Goal: Task Accomplishment & Management: Use online tool/utility

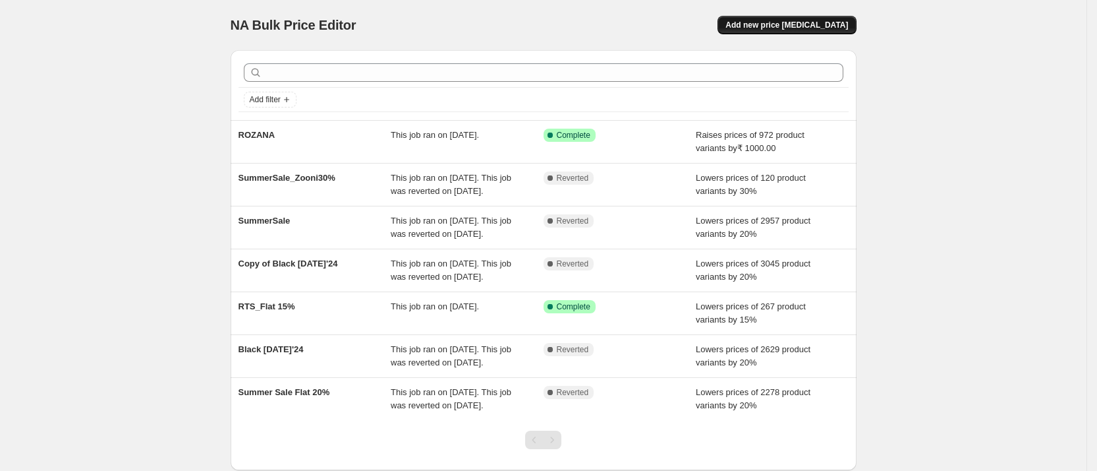
click at [779, 24] on span "Add new price [MEDICAL_DATA]" at bounding box center [787, 25] width 123 height 11
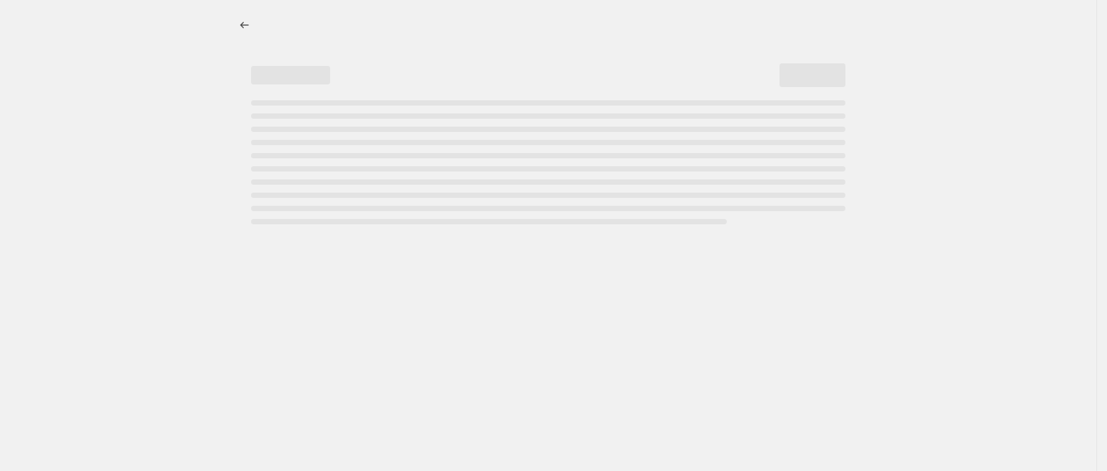
select select "percentage"
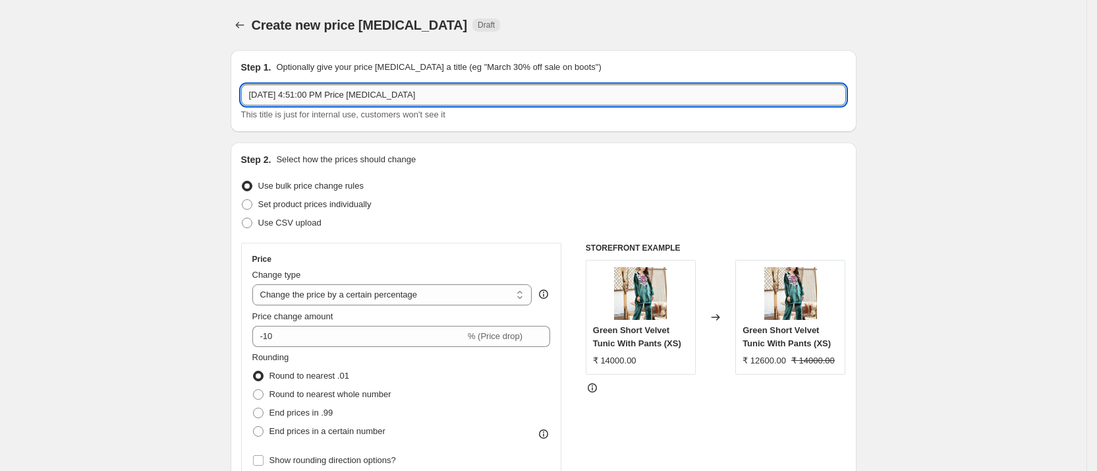
click at [469, 101] on input "[DATE] 4:51:00 PM Price [MEDICAL_DATA]" at bounding box center [543, 94] width 605 height 21
type input "Zooni"
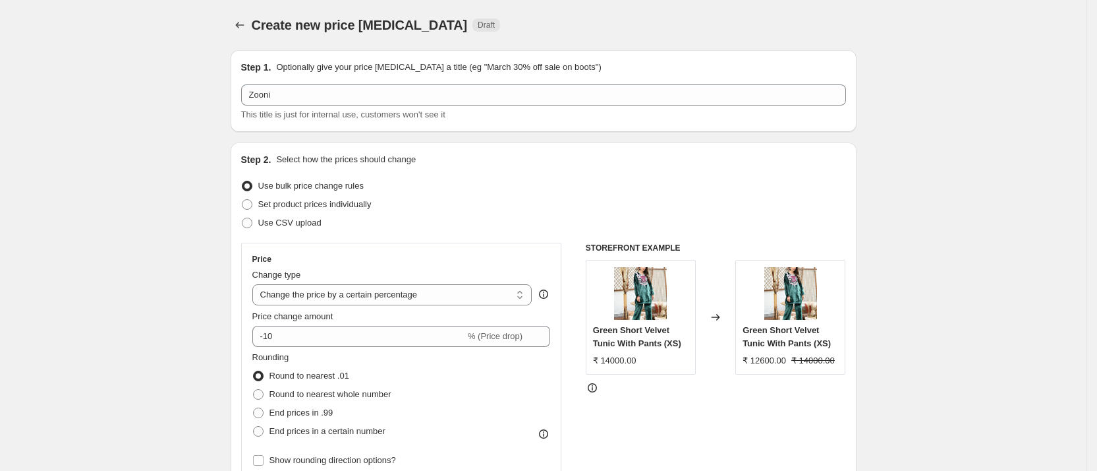
click at [360, 295] on select "Change the price to a certain amount Change the price by a certain amount Chang…" at bounding box center [392, 294] width 280 height 21
select select "by"
click at [257, 284] on select "Change the price to a certain amount Change the price by a certain amount Chang…" at bounding box center [392, 294] width 280 height 21
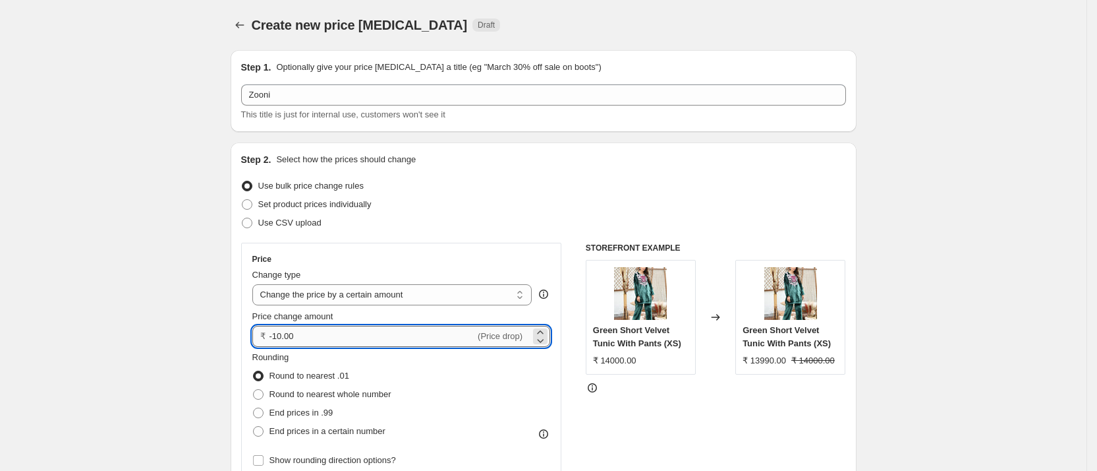
click at [336, 335] on input "-10.00" at bounding box center [373, 336] width 206 height 21
type input "700.00"
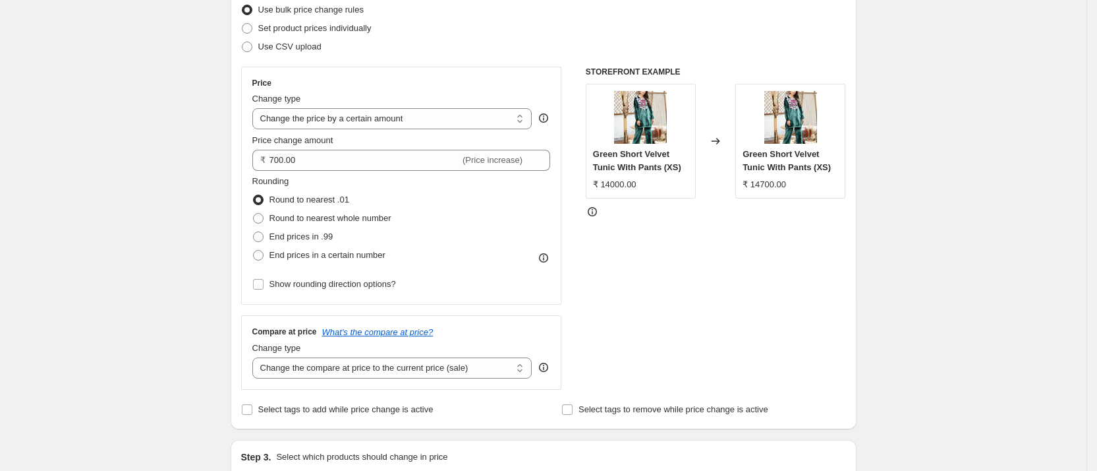
scroll to position [181, 0]
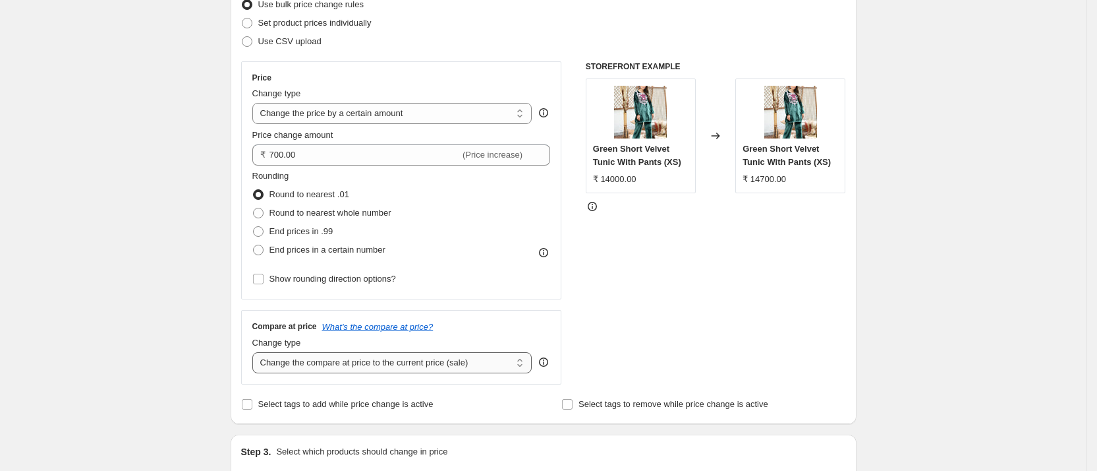
click at [384, 366] on select "Change the compare at price to the current price (sale) Change the compare at p…" at bounding box center [392, 362] width 280 height 21
select select "remove"
click at [257, 352] on select "Change the compare at price to the current price (sale) Change the compare at p…" at bounding box center [392, 362] width 280 height 21
click at [175, 248] on div "Create new price [MEDICAL_DATA]. This page is ready Create new price [MEDICAL_D…" at bounding box center [543, 477] width 1087 height 1317
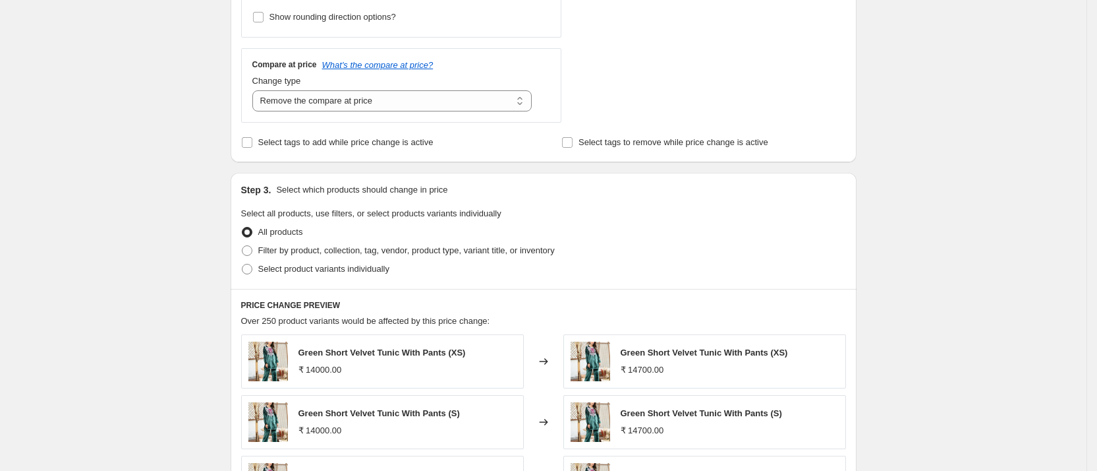
scroll to position [444, 0]
click at [274, 254] on span "Filter by product, collection, tag, vendor, product type, variant title, or inv…" at bounding box center [406, 249] width 297 height 13
click at [243, 245] on input "Filter by product, collection, tag, vendor, product type, variant title, or inv…" at bounding box center [242, 244] width 1 height 1
radio input "true"
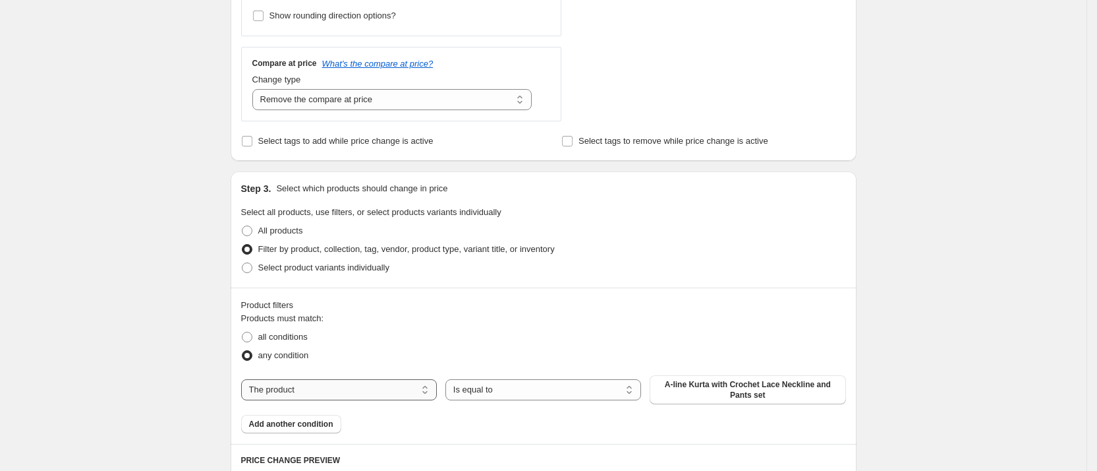
click at [321, 388] on select "The product The product's collection The product's tag The product's vendor The…" at bounding box center [339, 389] width 196 height 21
select select "collection"
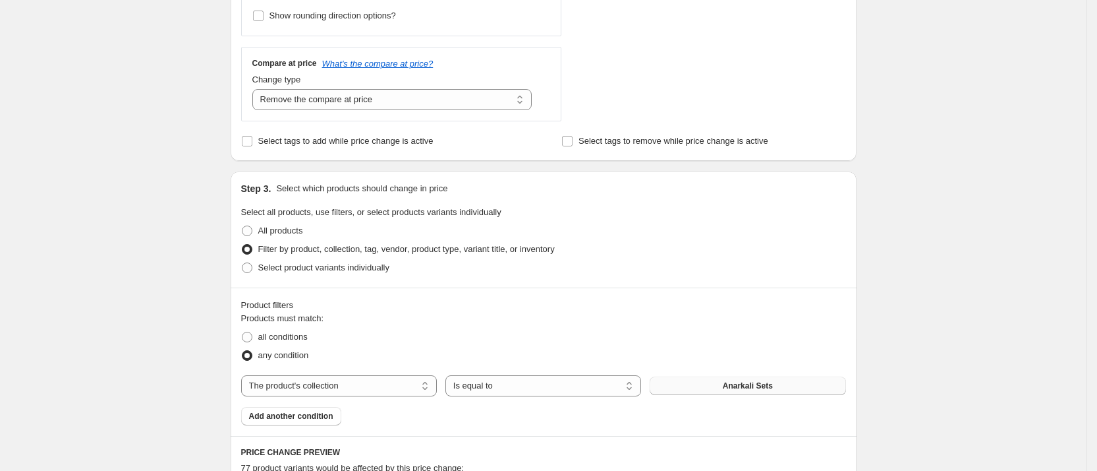
click at [749, 382] on span "Anarkali Sets" at bounding box center [748, 385] width 50 height 11
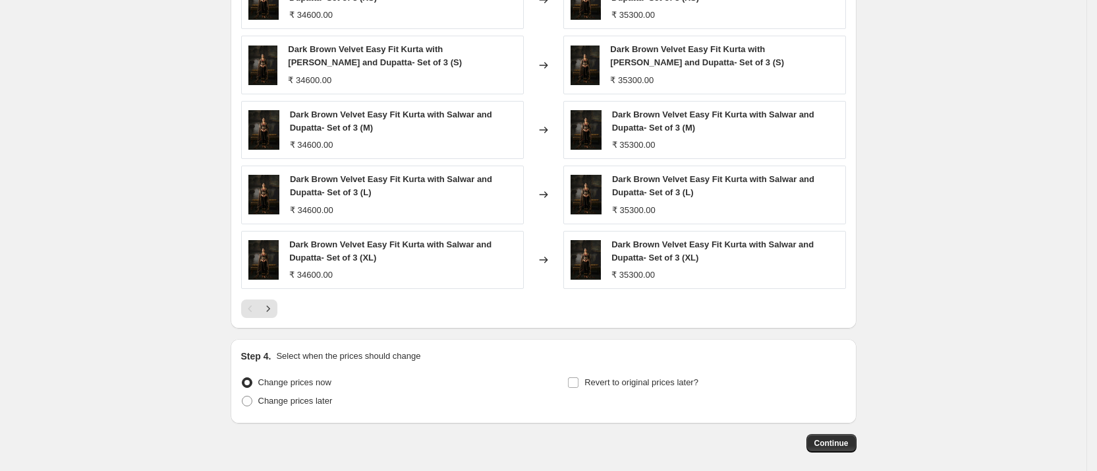
scroll to position [1016, 0]
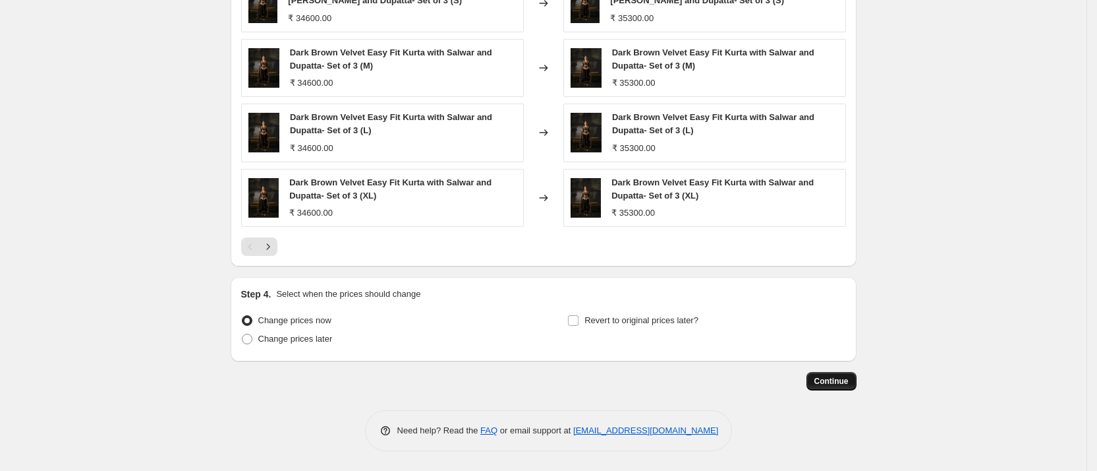
click at [840, 381] on span "Continue" at bounding box center [832, 381] width 34 height 11
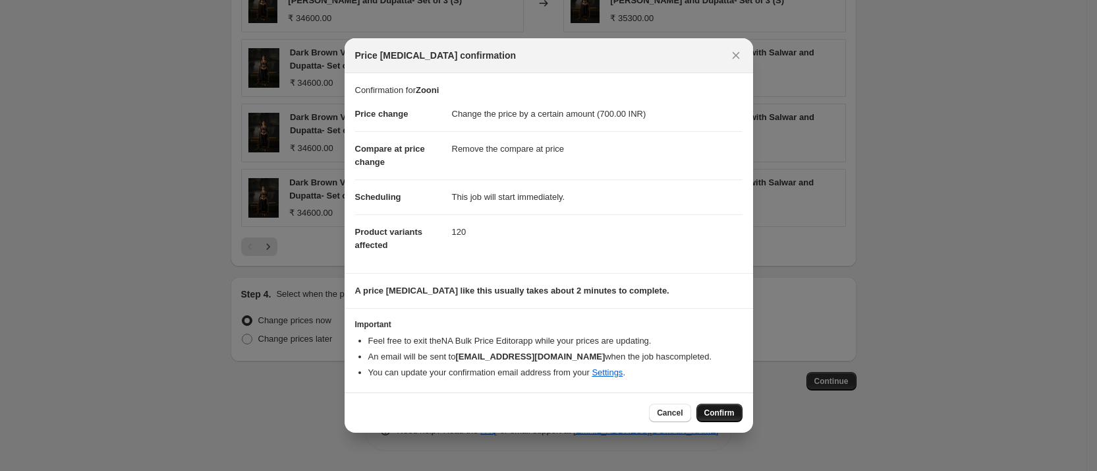
click at [727, 409] on span "Confirm" at bounding box center [720, 412] width 30 height 11
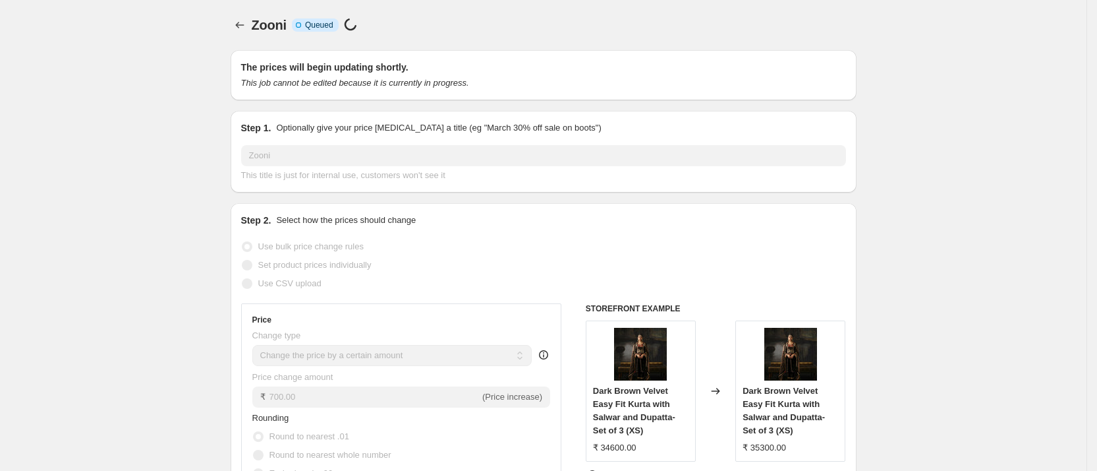
scroll to position [1016, 0]
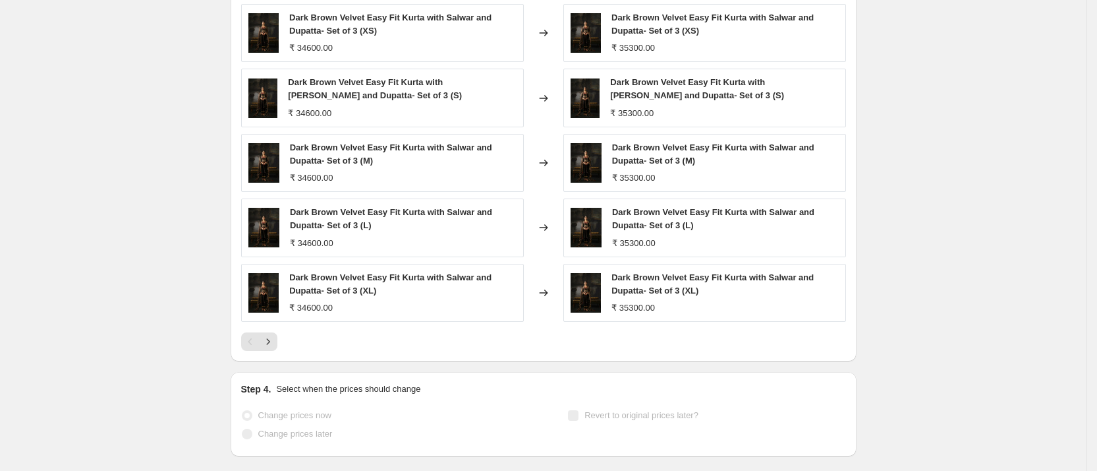
select select "by"
select select "remove"
select select "collection"
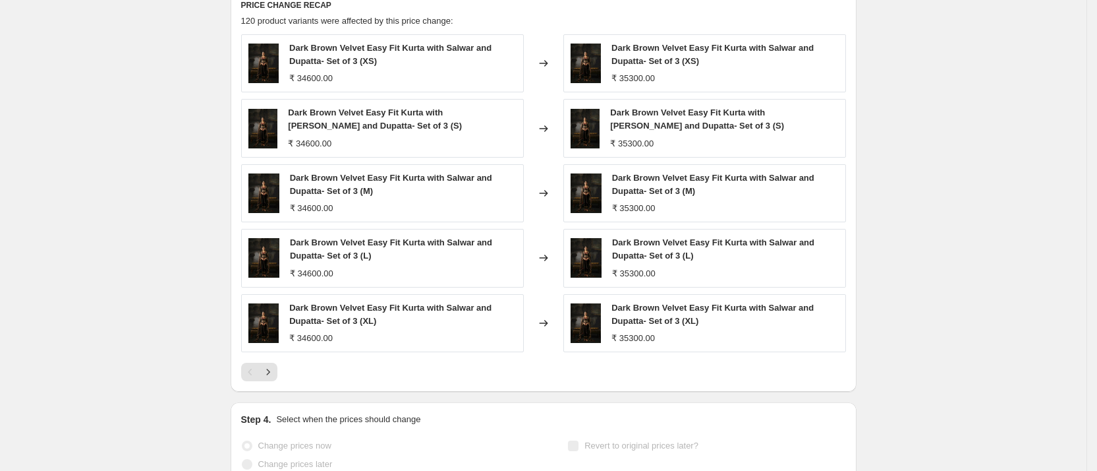
scroll to position [0, 0]
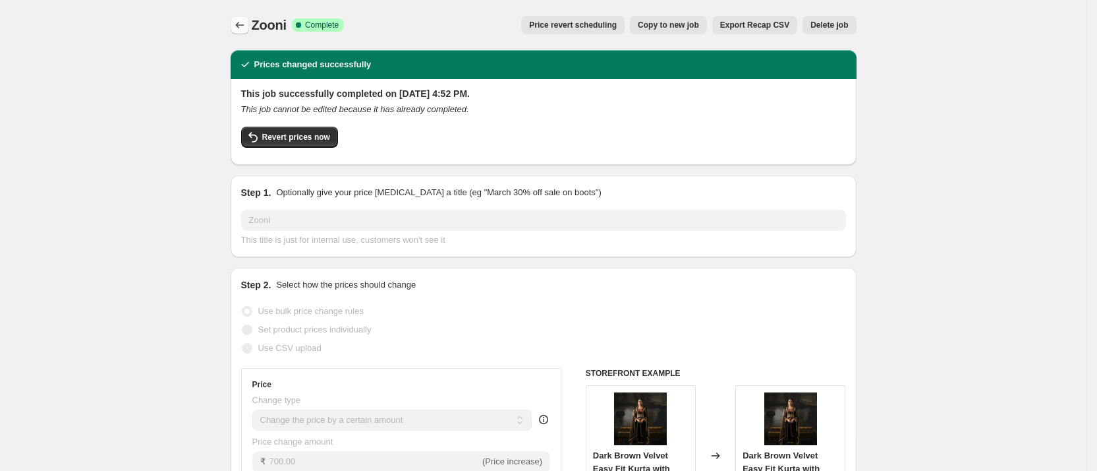
click at [244, 25] on icon "Price change jobs" at bounding box center [239, 25] width 9 height 7
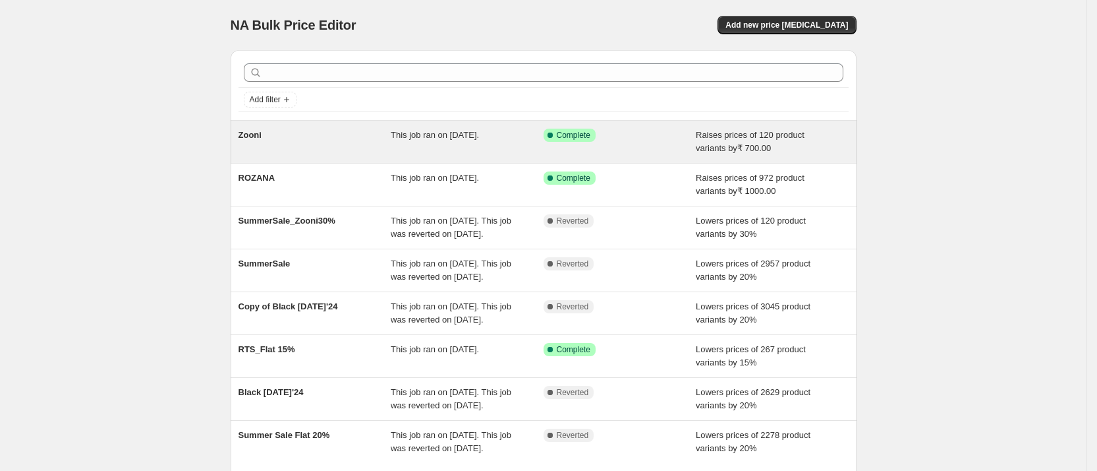
click at [596, 138] on span "Success Complete Complete" at bounding box center [570, 135] width 52 height 13
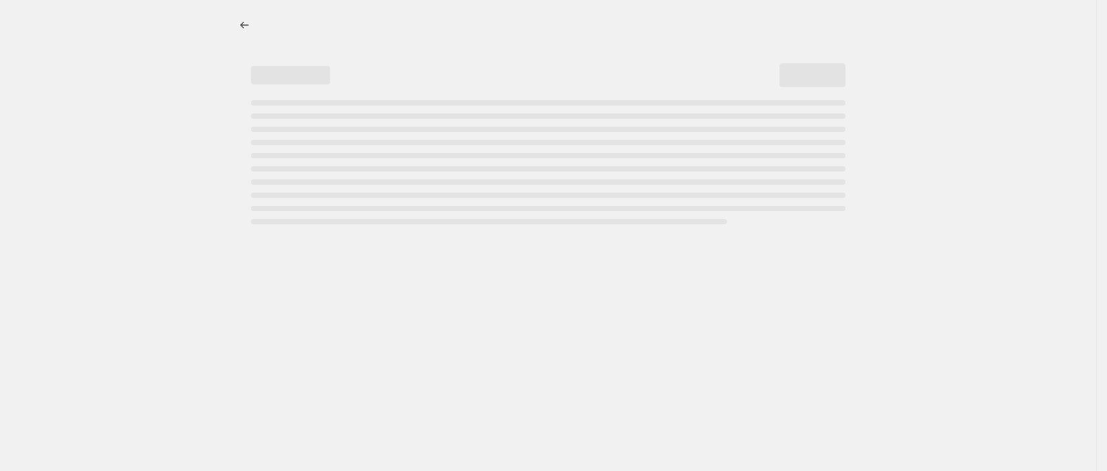
select select "by"
select select "remove"
select select "collection"
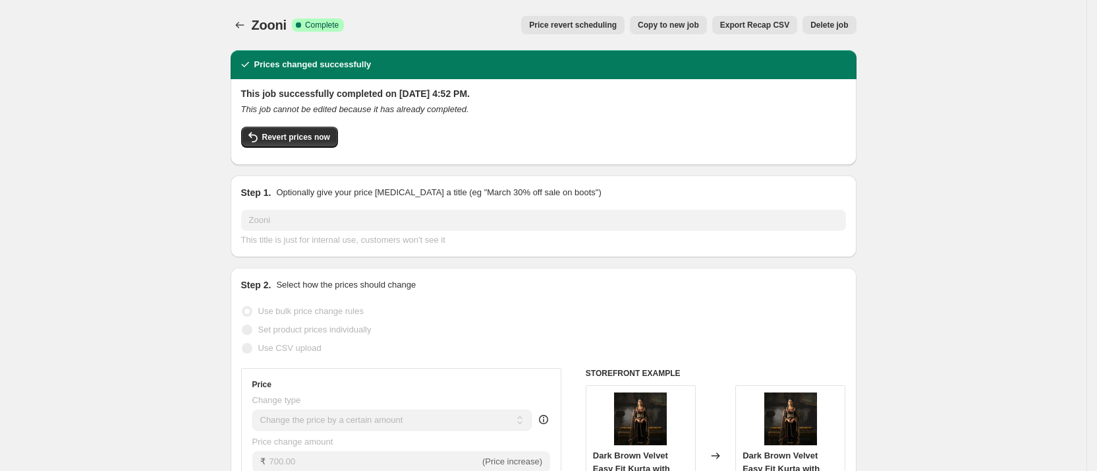
click at [686, 28] on span "Copy to new job" at bounding box center [668, 25] width 61 height 11
select select "by"
select select "remove"
select select "collection"
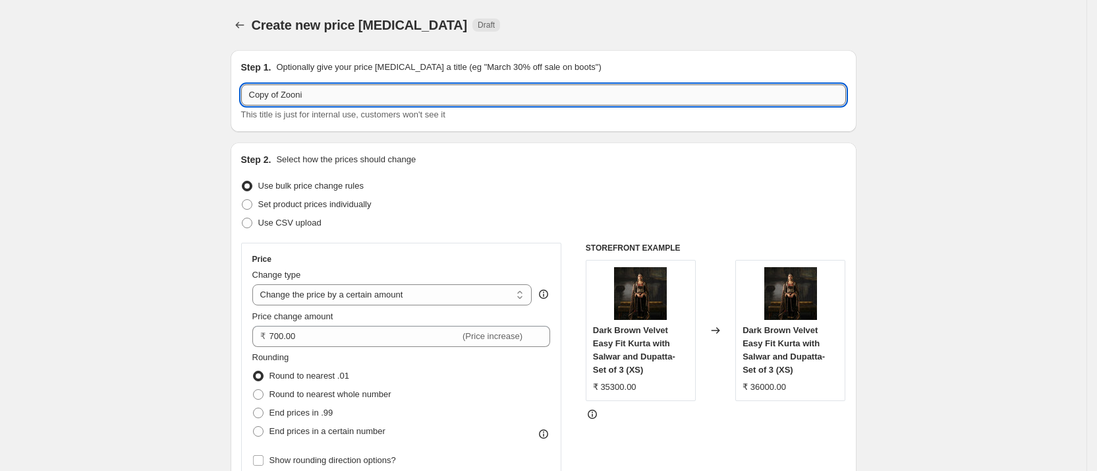
click at [333, 103] on input "Copy of Zooni" at bounding box center [543, 94] width 605 height 21
type input "Sunheri"
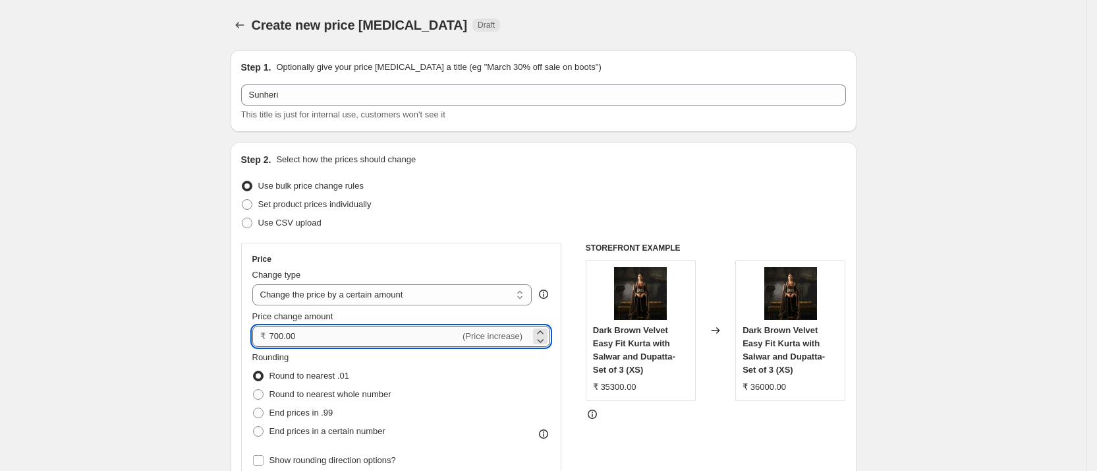
click at [332, 337] on input "700.00" at bounding box center [365, 336] width 191 height 21
type input "1000.00"
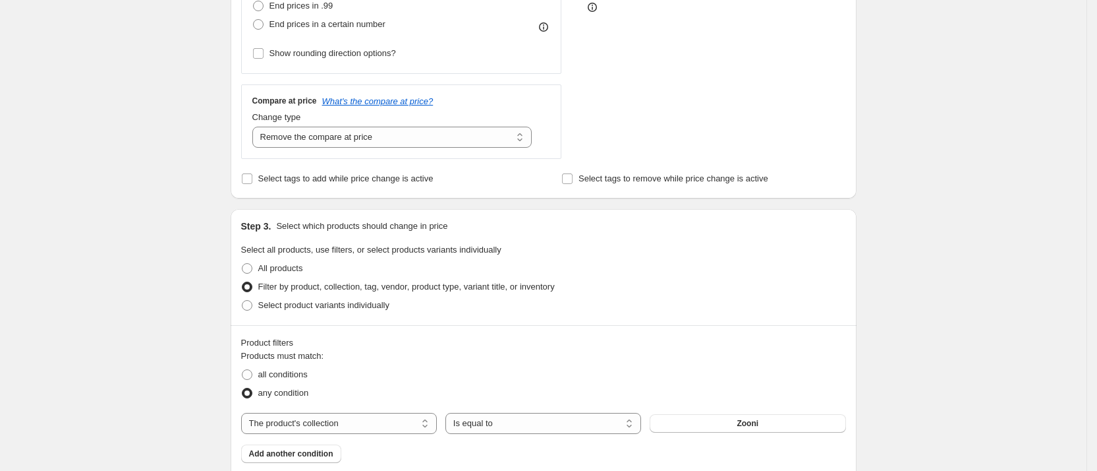
scroll to position [407, 0]
click at [696, 424] on button "Zooni" at bounding box center [748, 422] width 196 height 18
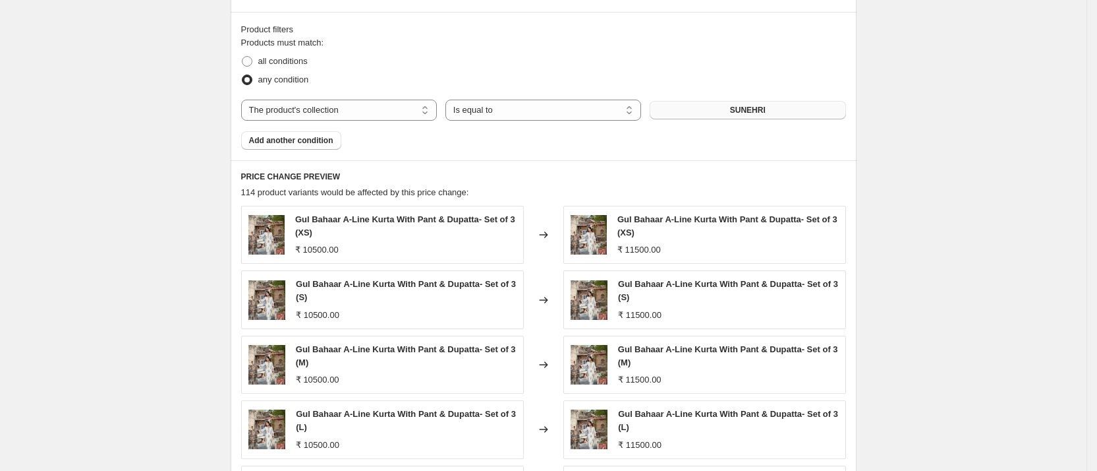
scroll to position [1016, 0]
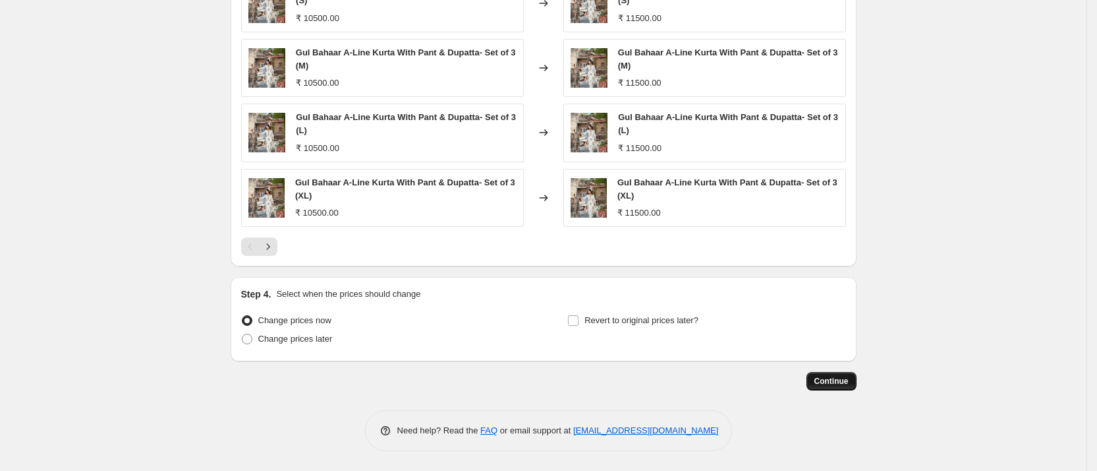
click at [824, 380] on span "Continue" at bounding box center [832, 381] width 34 height 11
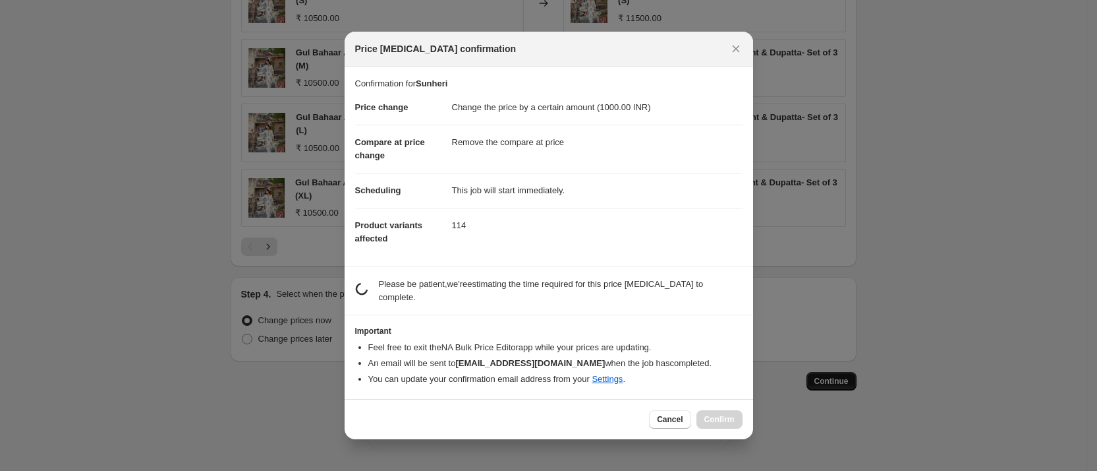
scroll to position [0, 0]
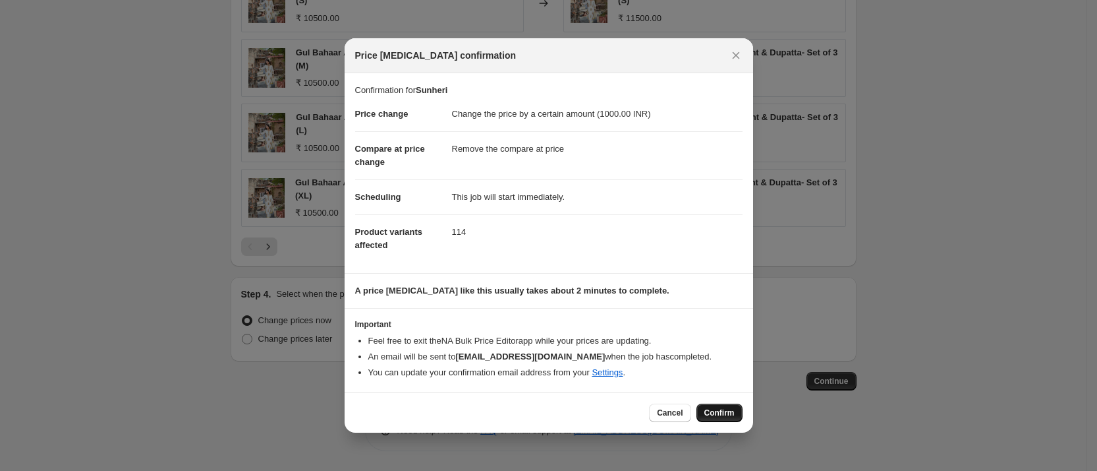
click at [715, 416] on span "Confirm" at bounding box center [720, 412] width 30 height 11
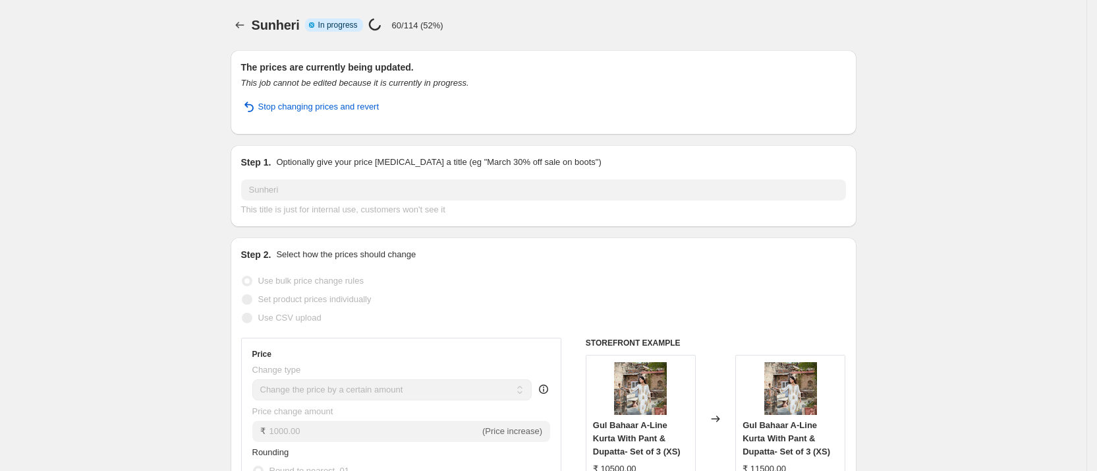
select select "by"
select select "remove"
select select "collection"
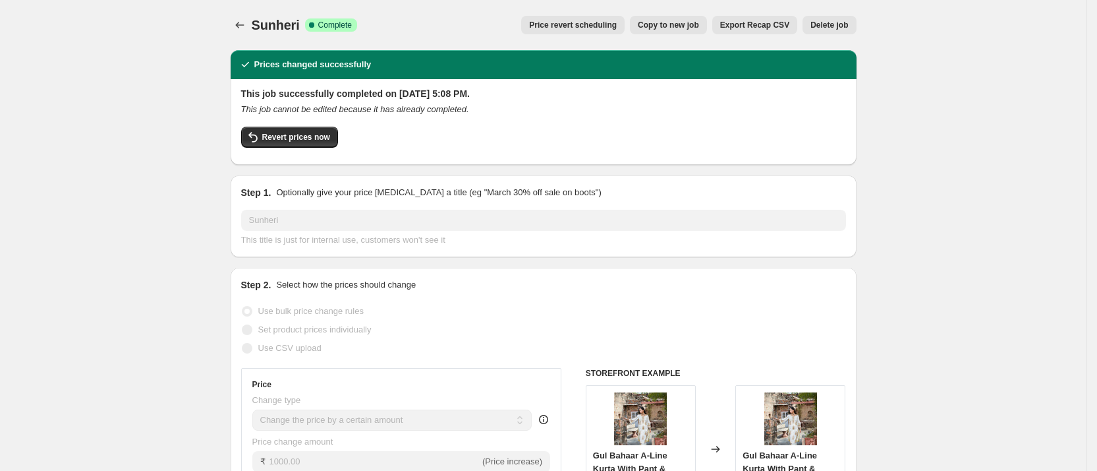
click at [668, 28] on span "Copy to new job" at bounding box center [668, 25] width 61 height 11
select select "by"
select select "remove"
select select "collection"
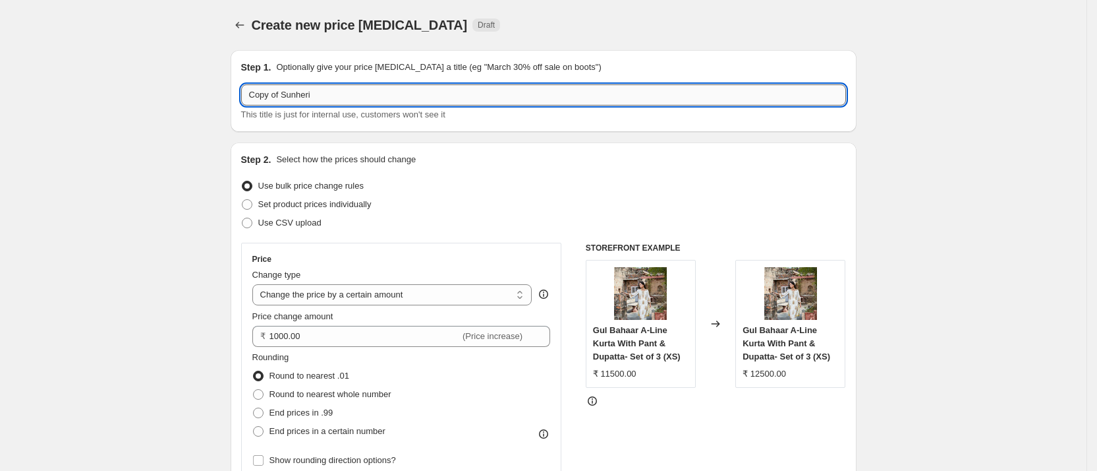
click at [408, 98] on input "Copy of Sunheri" at bounding box center [543, 94] width 605 height 21
type input "Baano"
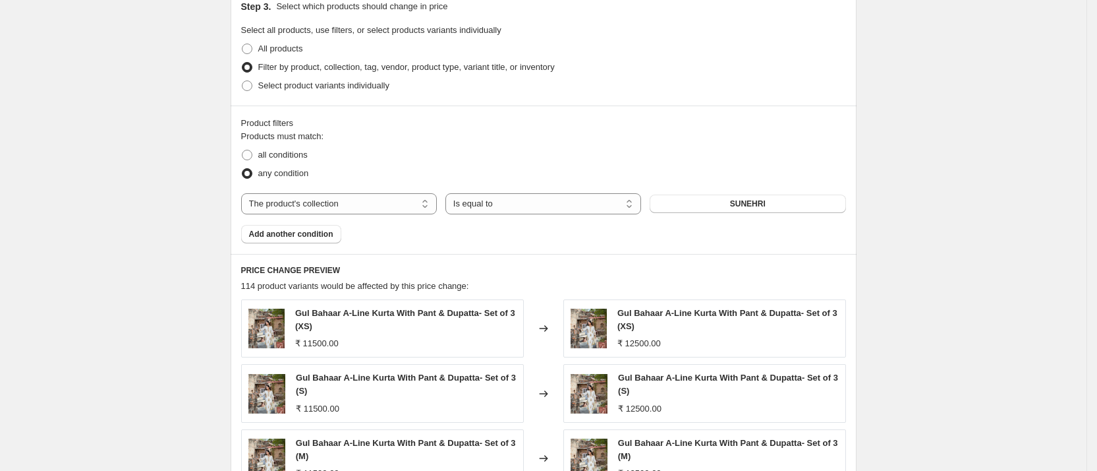
scroll to position [627, 0]
click at [715, 198] on button "SUNEHRI" at bounding box center [748, 203] width 196 height 18
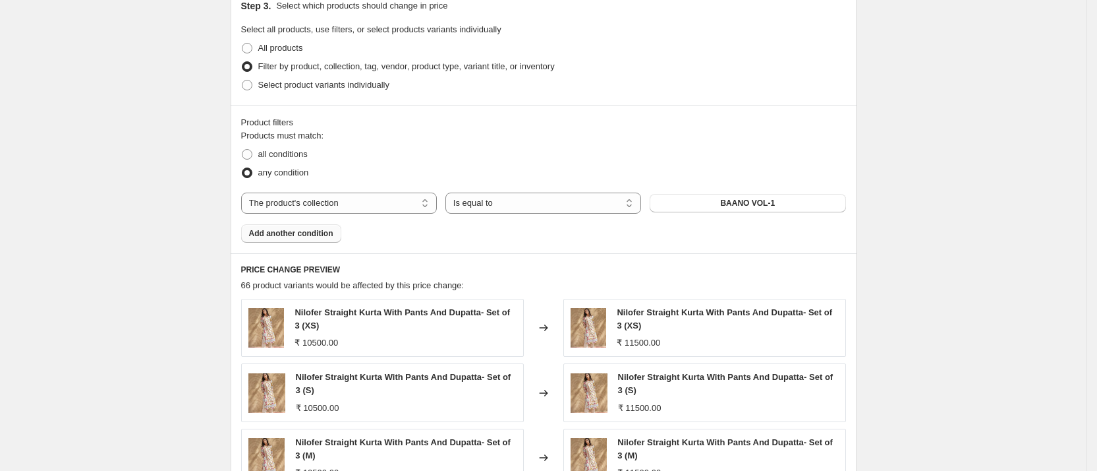
click at [312, 230] on span "Add another condition" at bounding box center [291, 233] width 84 height 11
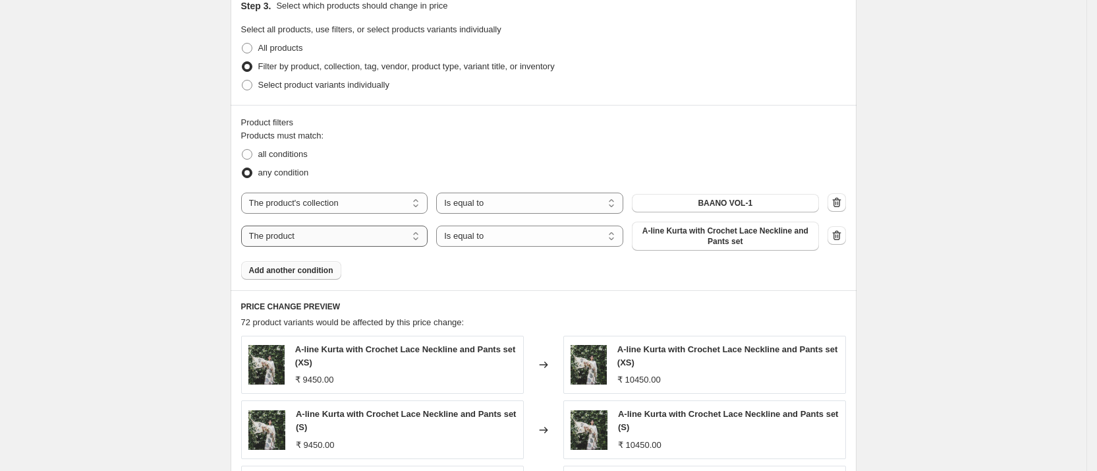
click at [381, 239] on select "The product The product's collection The product's tag The product's vendor The…" at bounding box center [334, 235] width 187 height 21
select select "collection"
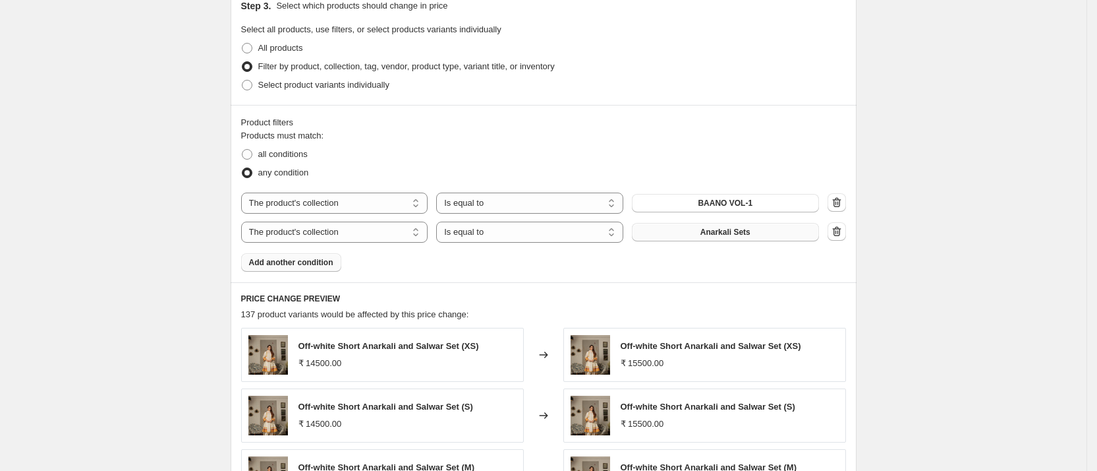
click at [714, 225] on button "Anarkali Sets" at bounding box center [725, 232] width 187 height 18
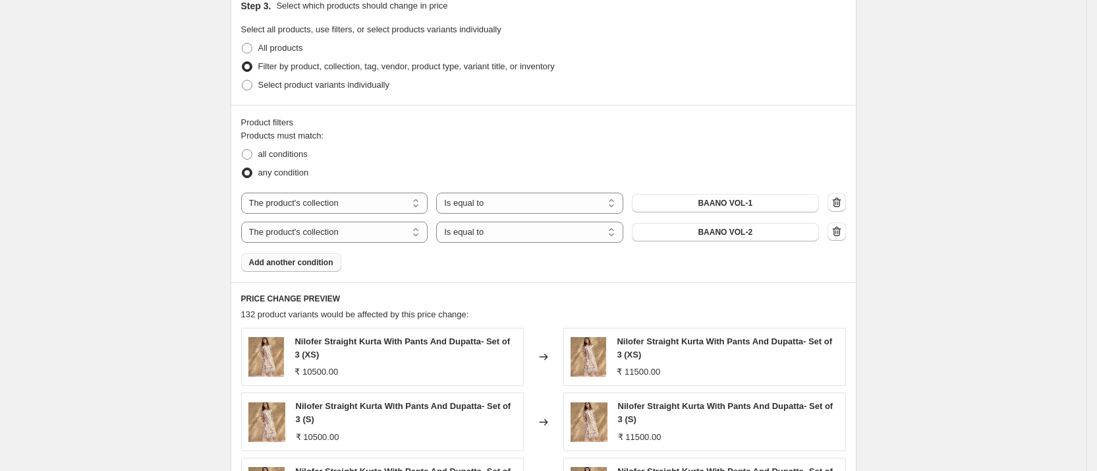
click at [327, 258] on span "Add another condition" at bounding box center [291, 262] width 84 height 11
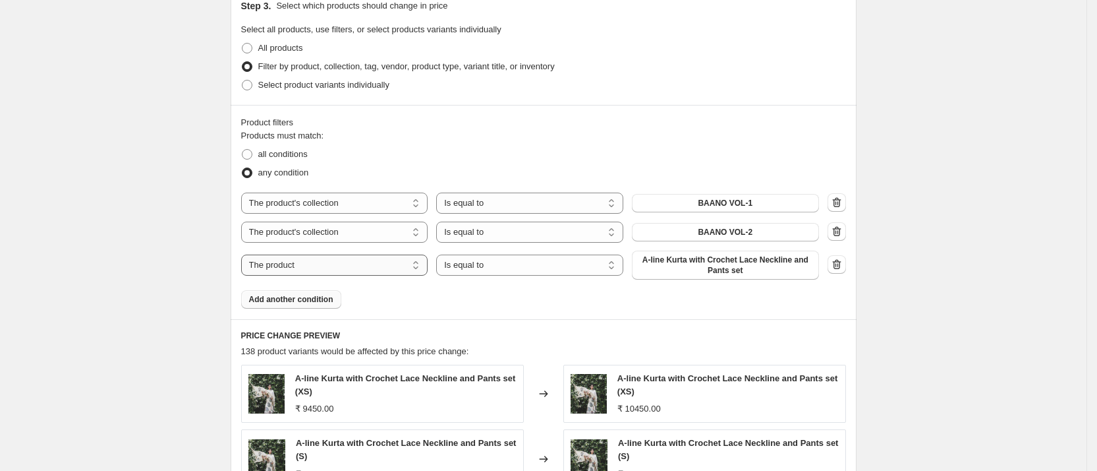
click at [341, 270] on select "The product The product's collection The product's tag The product's vendor The…" at bounding box center [334, 264] width 187 height 21
select select "collection"
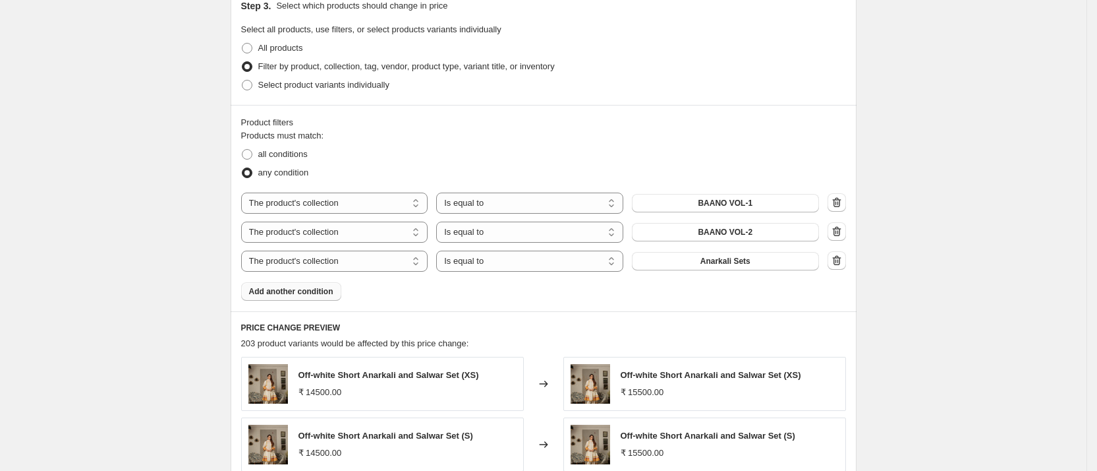
click at [763, 264] on button "Anarkali Sets" at bounding box center [725, 261] width 187 height 18
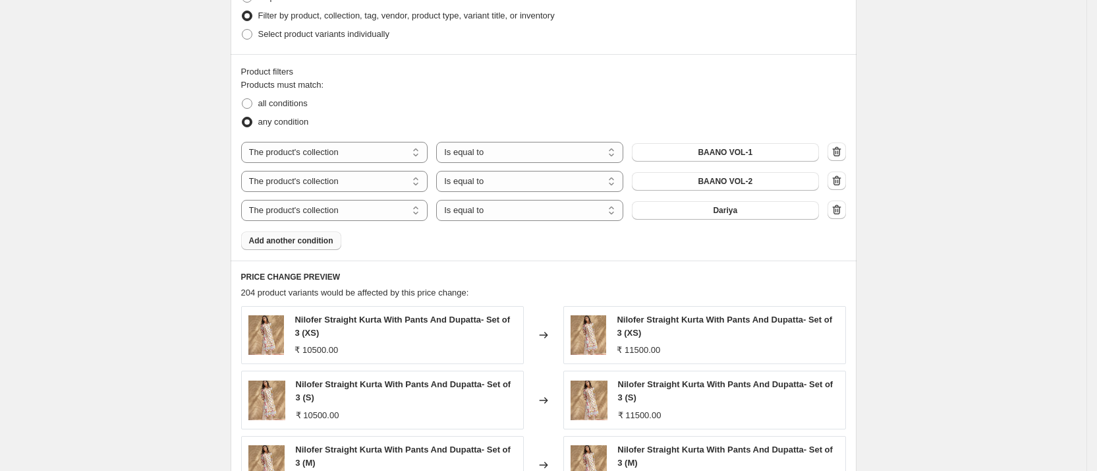
scroll to position [1074, 0]
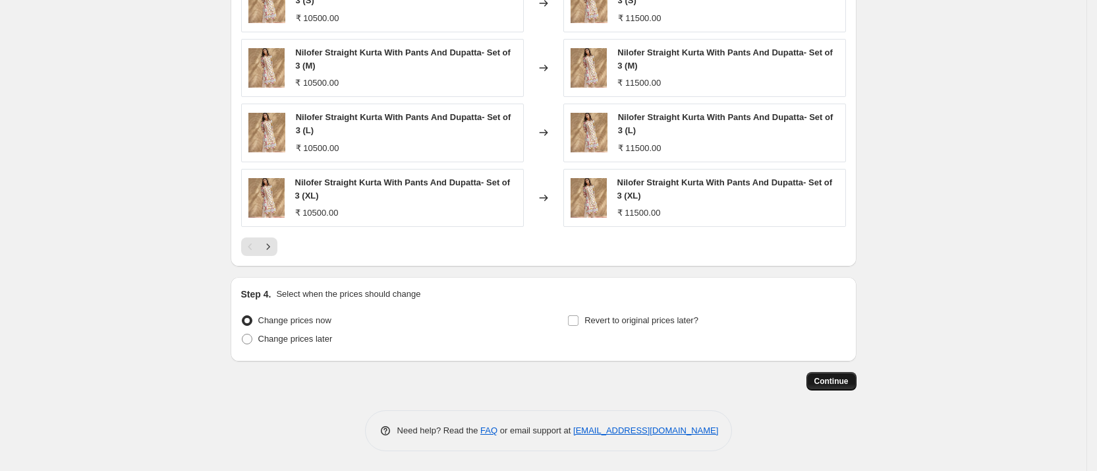
click at [834, 382] on span "Continue" at bounding box center [832, 381] width 34 height 11
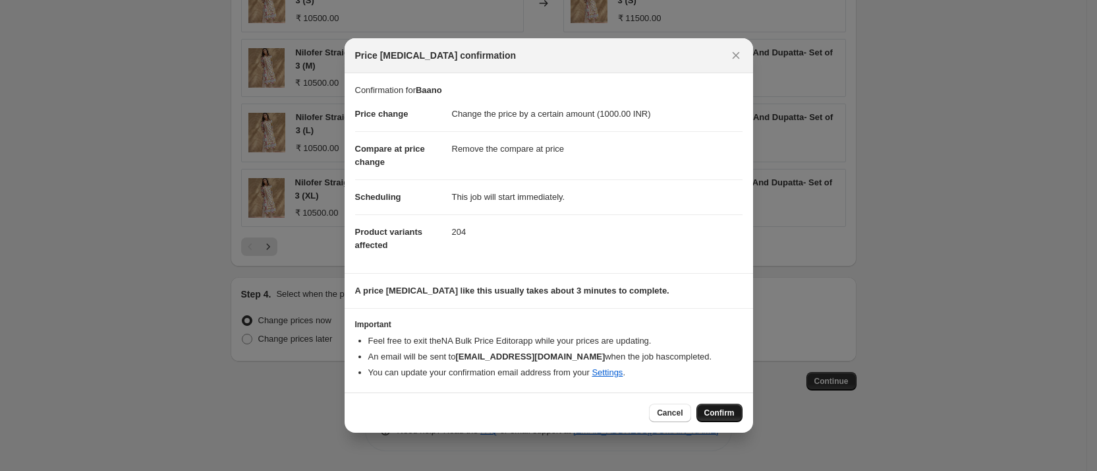
click at [707, 415] on span "Confirm" at bounding box center [720, 412] width 30 height 11
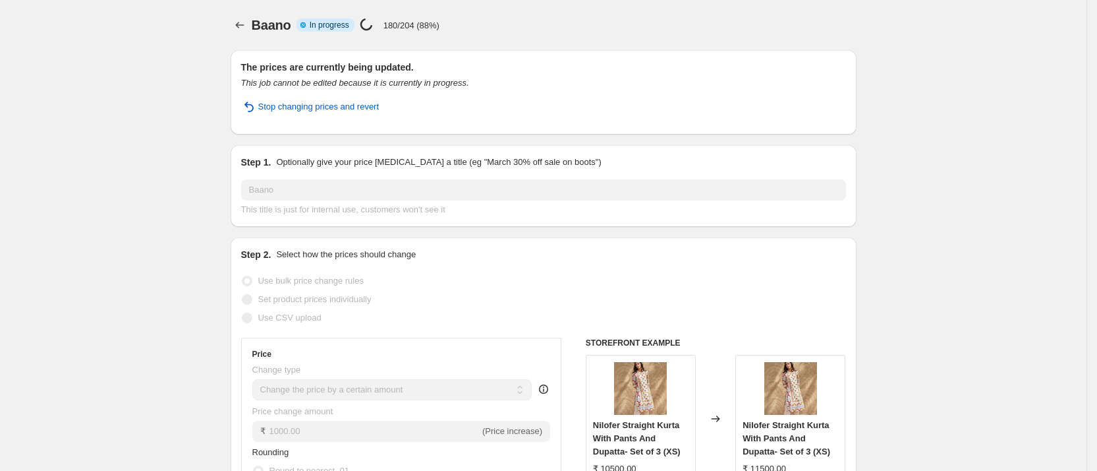
select select "by"
select select "remove"
select select "collection"
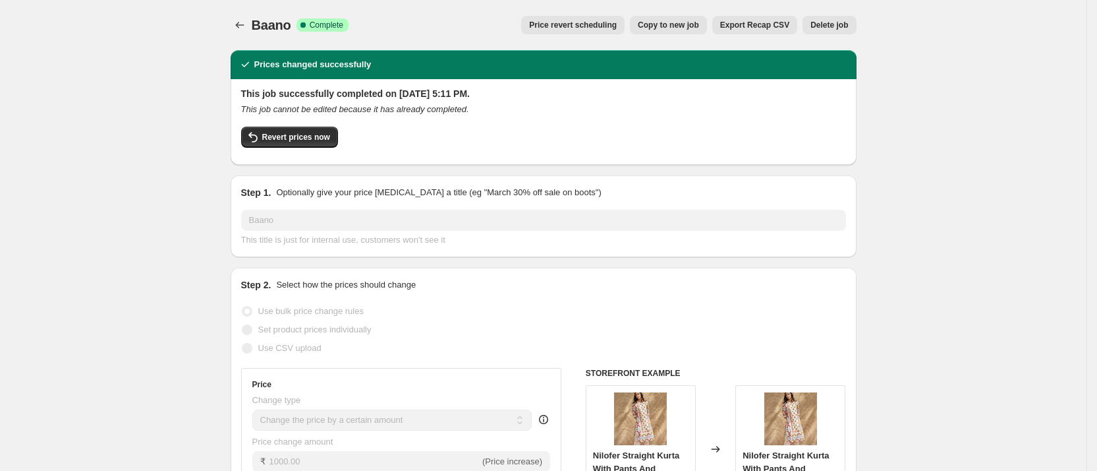
click at [684, 22] on span "Copy to new job" at bounding box center [668, 25] width 61 height 11
select select "by"
select select "remove"
select select "collection"
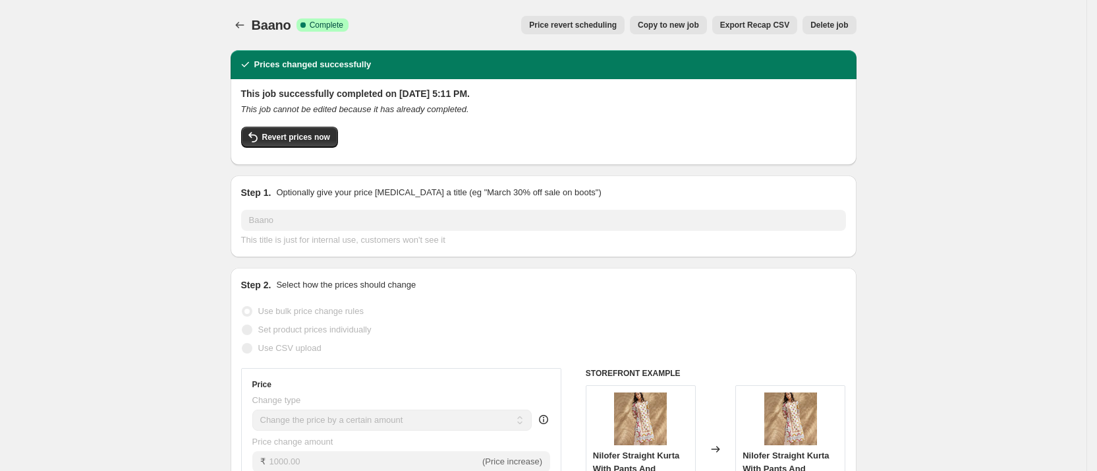
select select "collection"
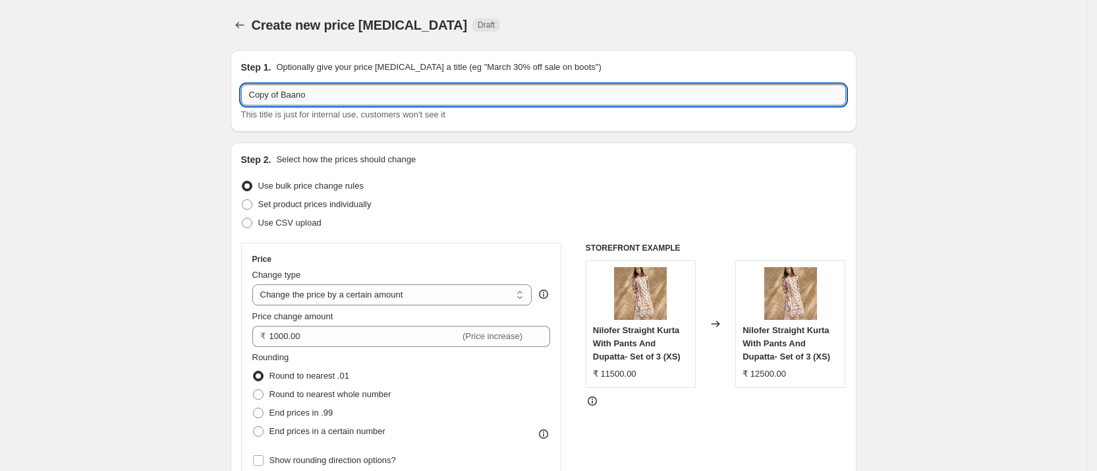
click at [299, 94] on input "Copy of Baano" at bounding box center [543, 94] width 605 height 21
type input "Sahiba"
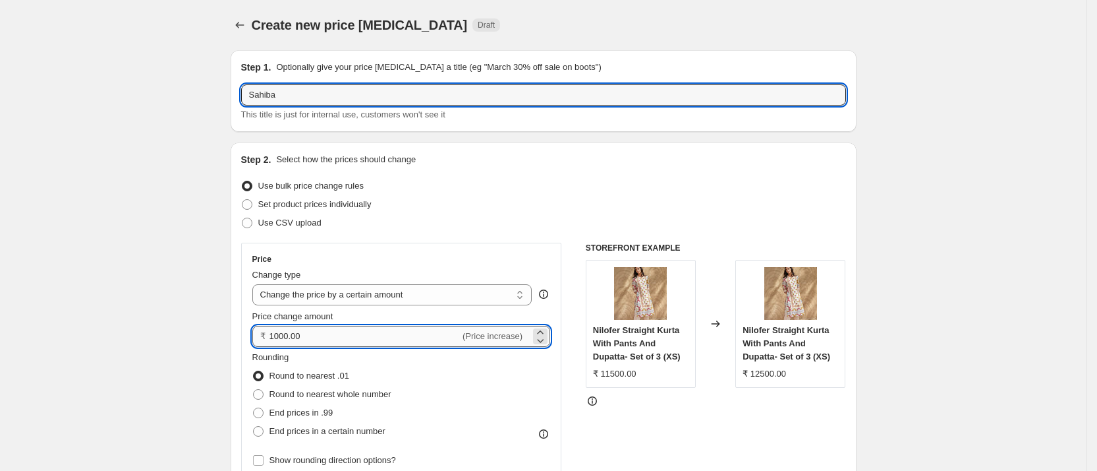
click at [296, 337] on input "1000.00" at bounding box center [365, 336] width 191 height 21
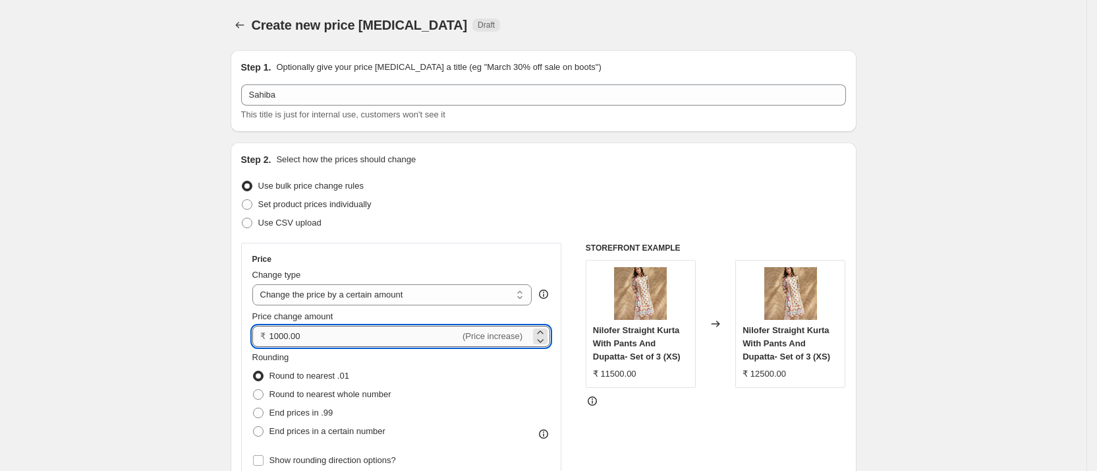
click at [296, 337] on input "1000.00" at bounding box center [365, 336] width 191 height 21
type input "900.00"
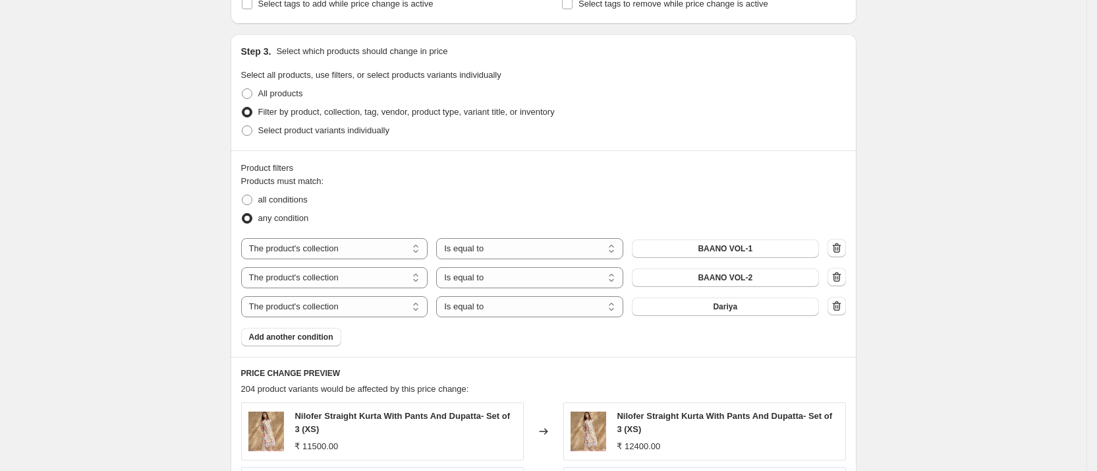
scroll to position [616, 0]
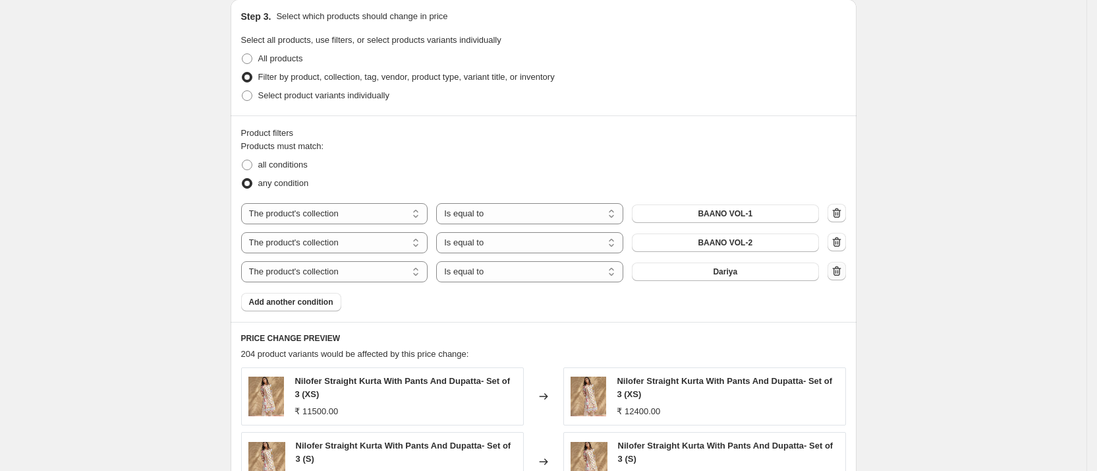
click at [839, 269] on icon "button" at bounding box center [836, 271] width 9 height 10
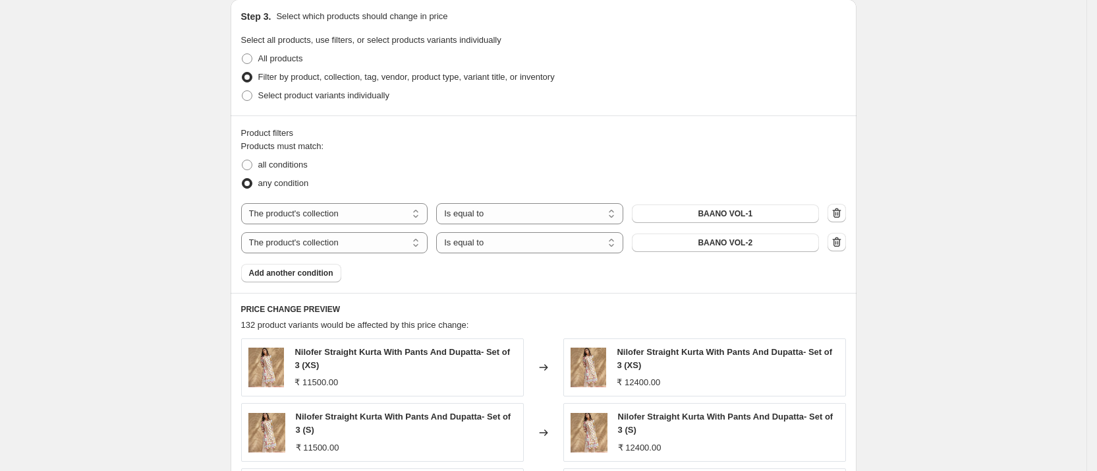
click at [840, 243] on icon "button" at bounding box center [836, 241] width 13 height 13
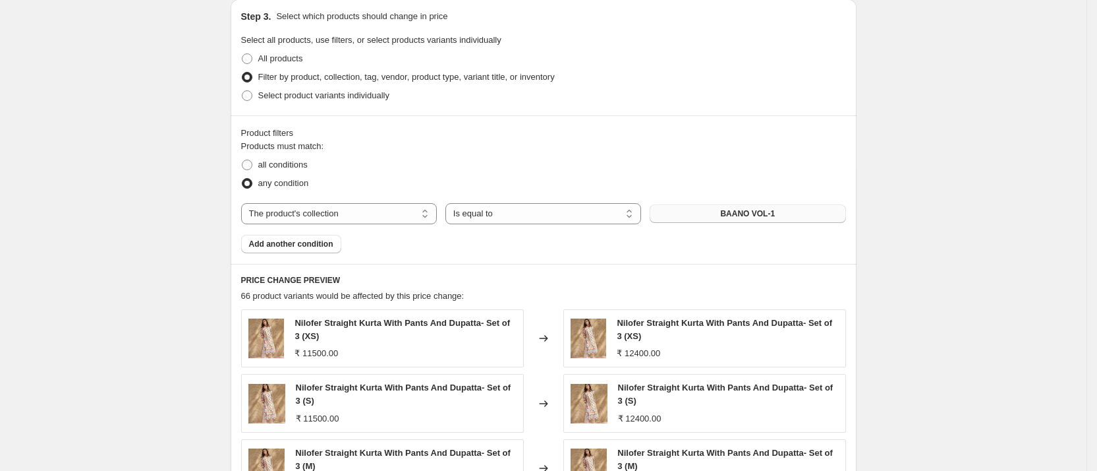
click at [752, 214] on span "BAANO VOL-1" at bounding box center [747, 213] width 55 height 11
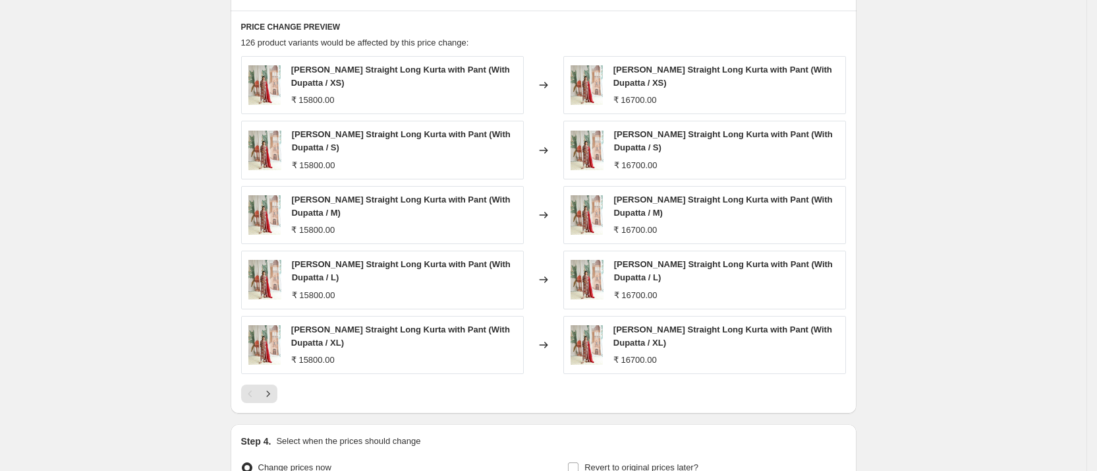
scroll to position [1016, 0]
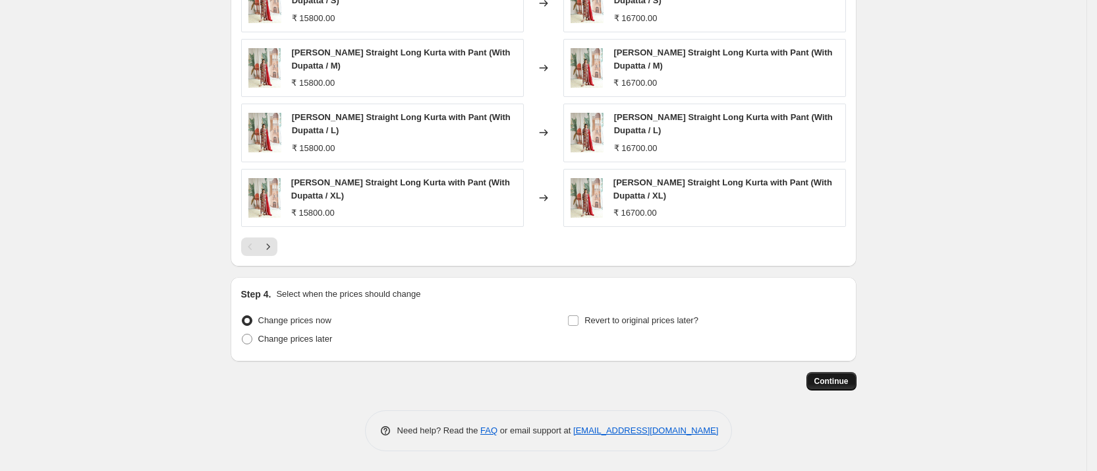
click at [836, 381] on span "Continue" at bounding box center [832, 381] width 34 height 11
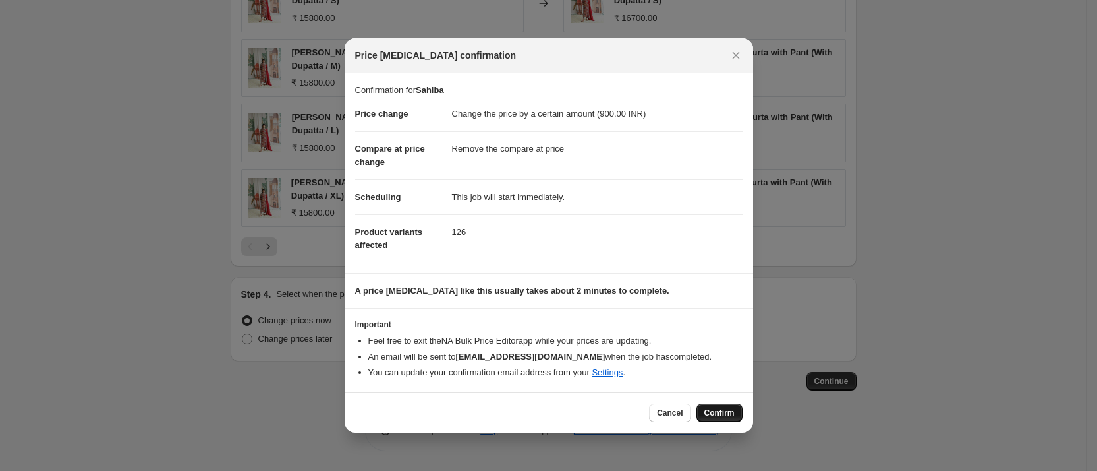
click at [722, 420] on button "Confirm" at bounding box center [720, 412] width 46 height 18
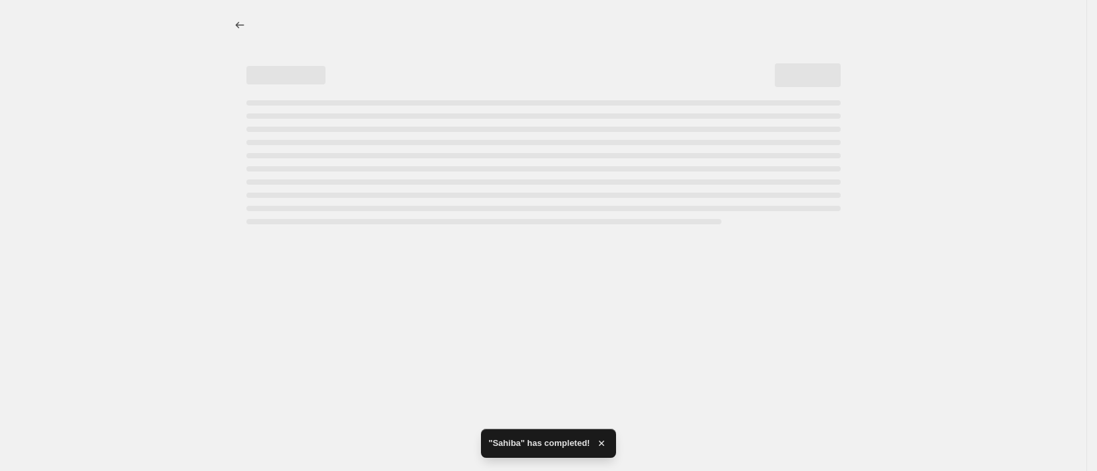
select select "by"
select select "remove"
select select "collection"
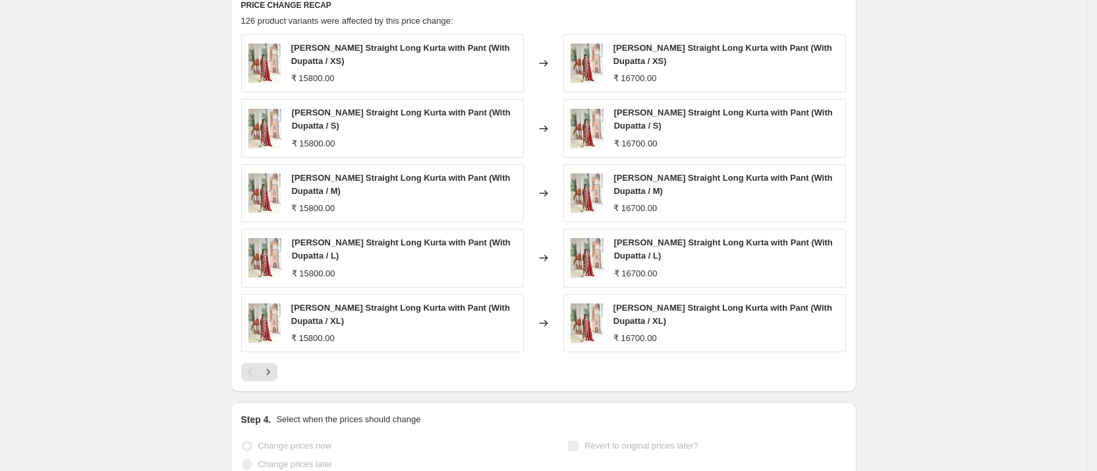
scroll to position [0, 0]
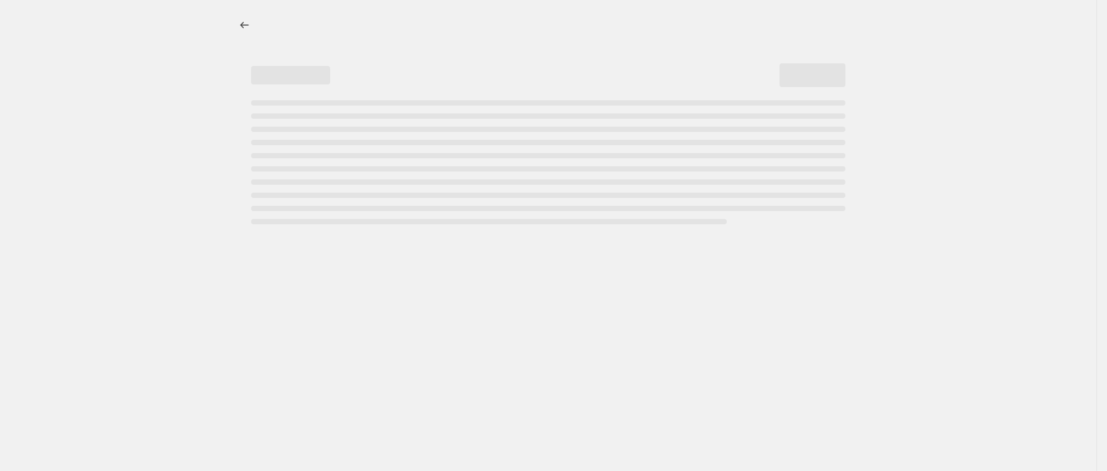
select select "by"
select select "remove"
select select "collection"
